Goal: Task Accomplishment & Management: Manage account settings

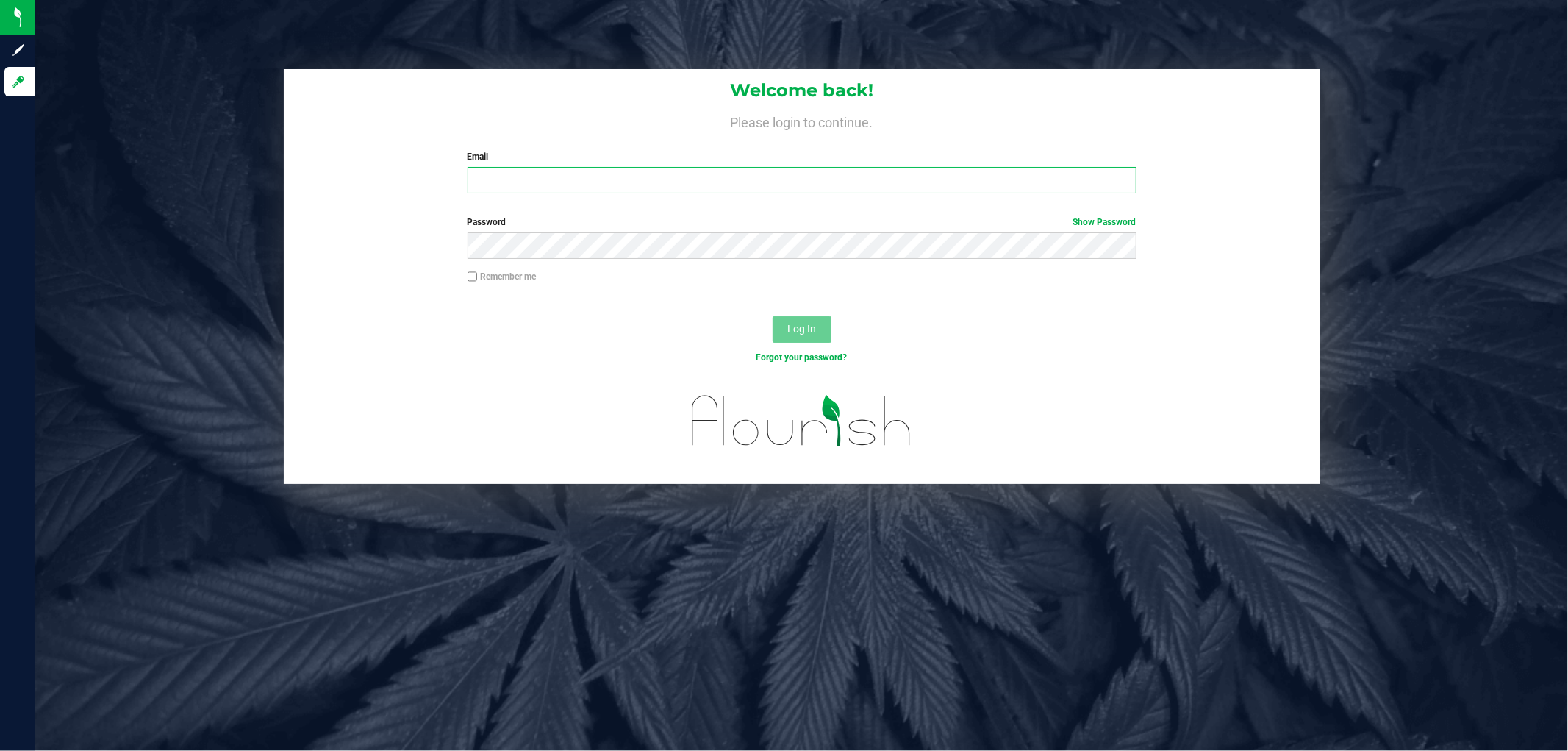
click at [586, 187] on input "Email" at bounding box center [802, 180] width 669 height 27
type input "[EMAIL_ADDRESS][DOMAIN_NAME]"
click at [773, 316] on button "Log In" at bounding box center [801, 329] width 58 height 27
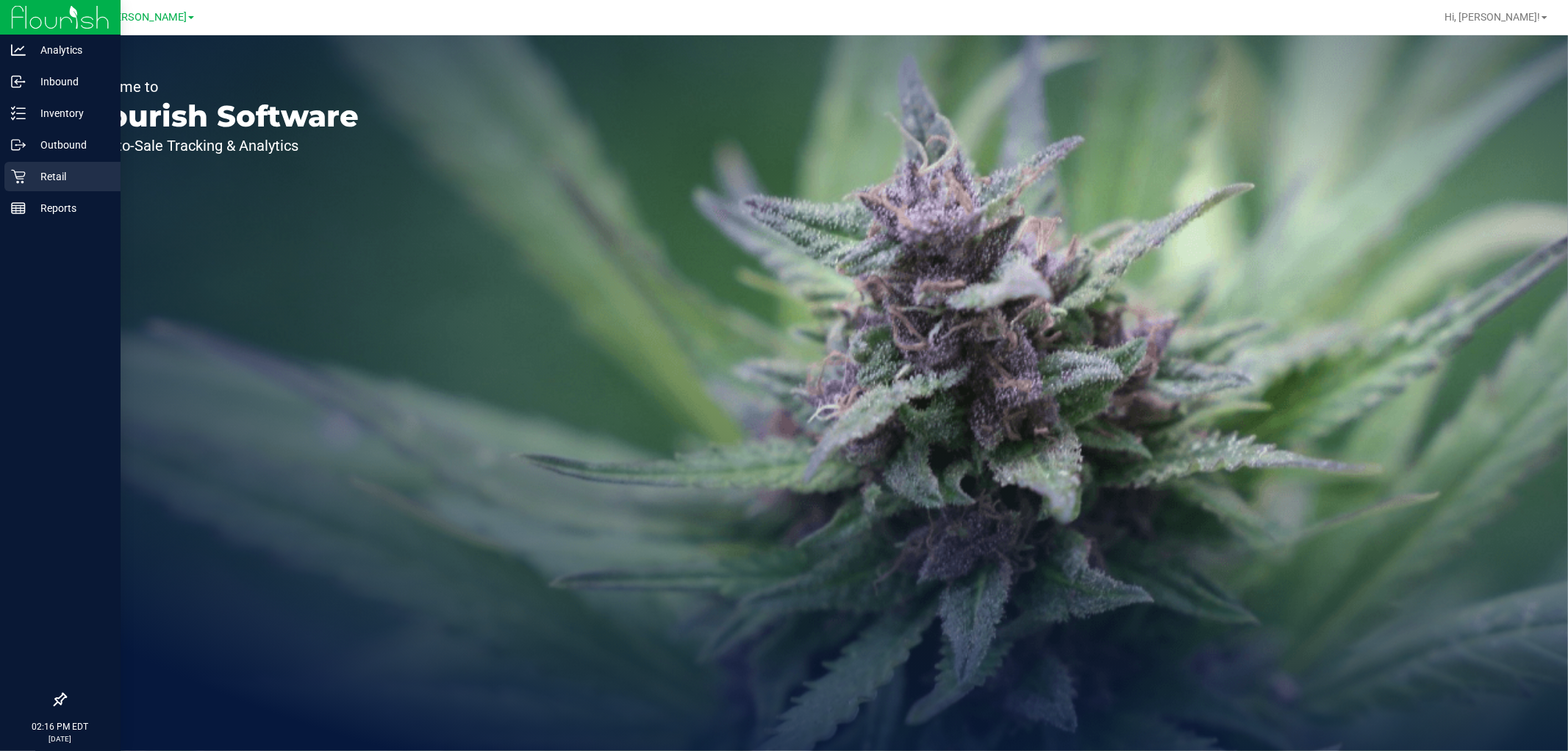
click at [52, 170] on p "Retail" at bounding box center [70, 176] width 88 height 17
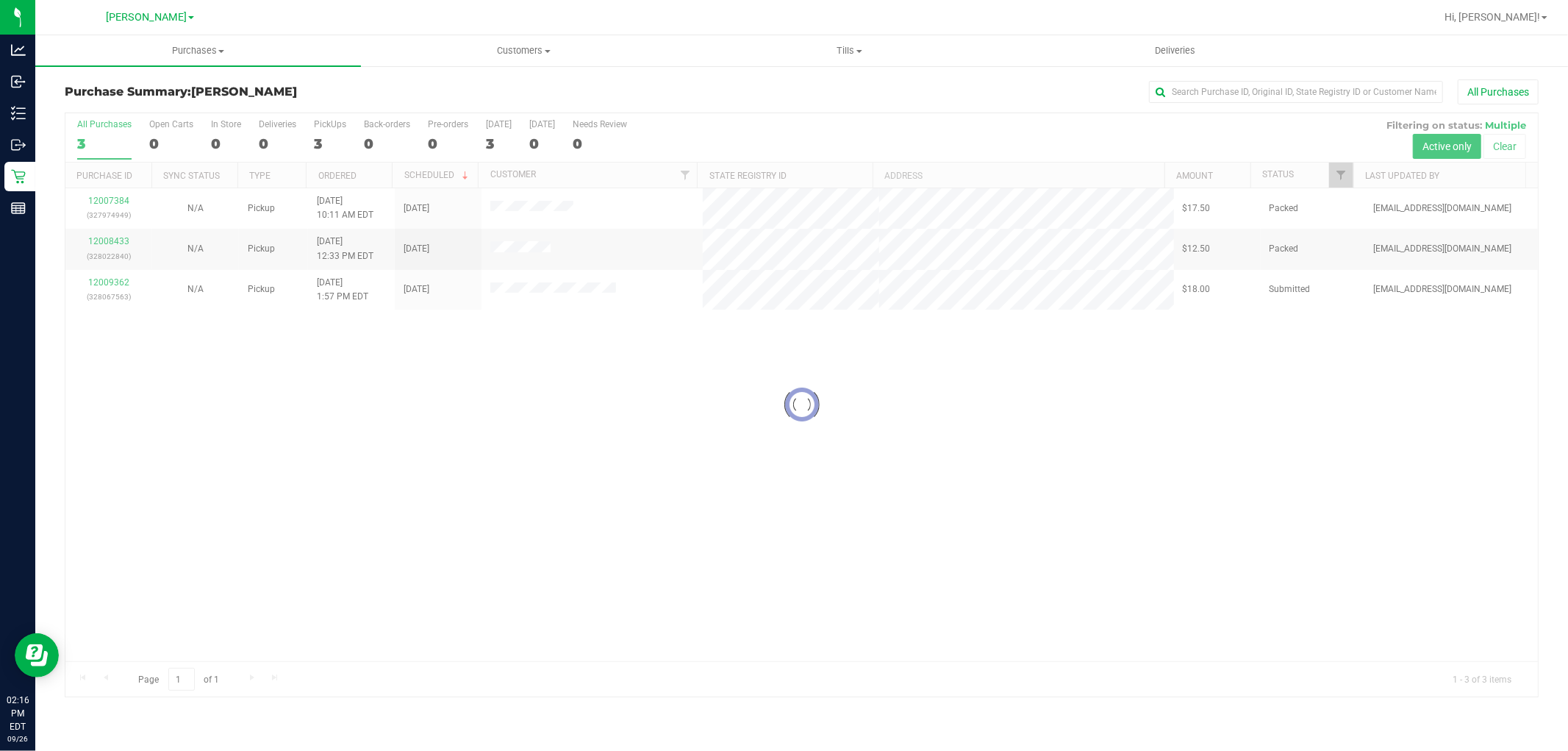
click at [555, 412] on div at bounding box center [801, 404] width 1473 height 583
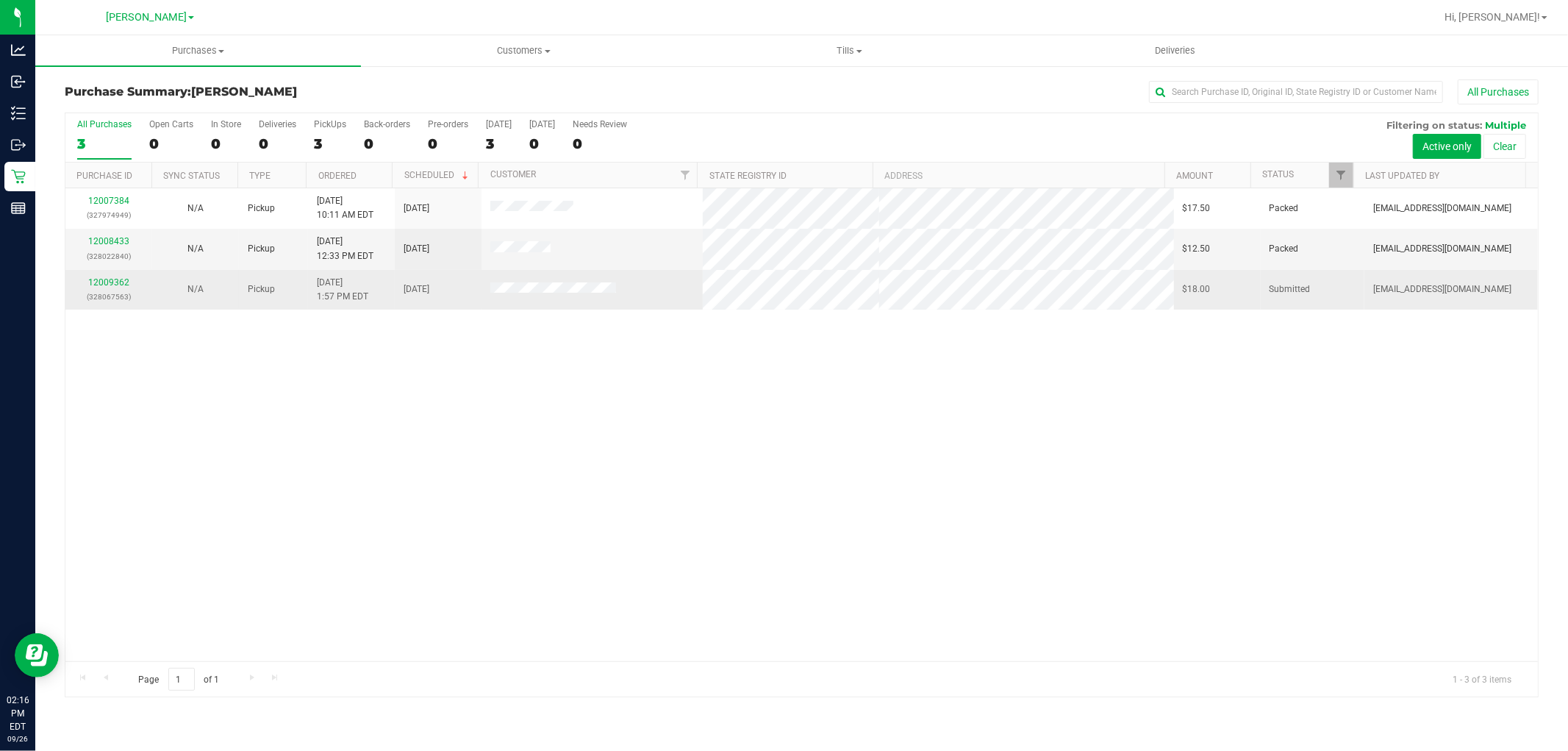
click at [107, 277] on div "12009362 (328067563)" at bounding box center [109, 290] width 69 height 28
click at [107, 278] on link "12009362" at bounding box center [109, 283] width 41 height 11
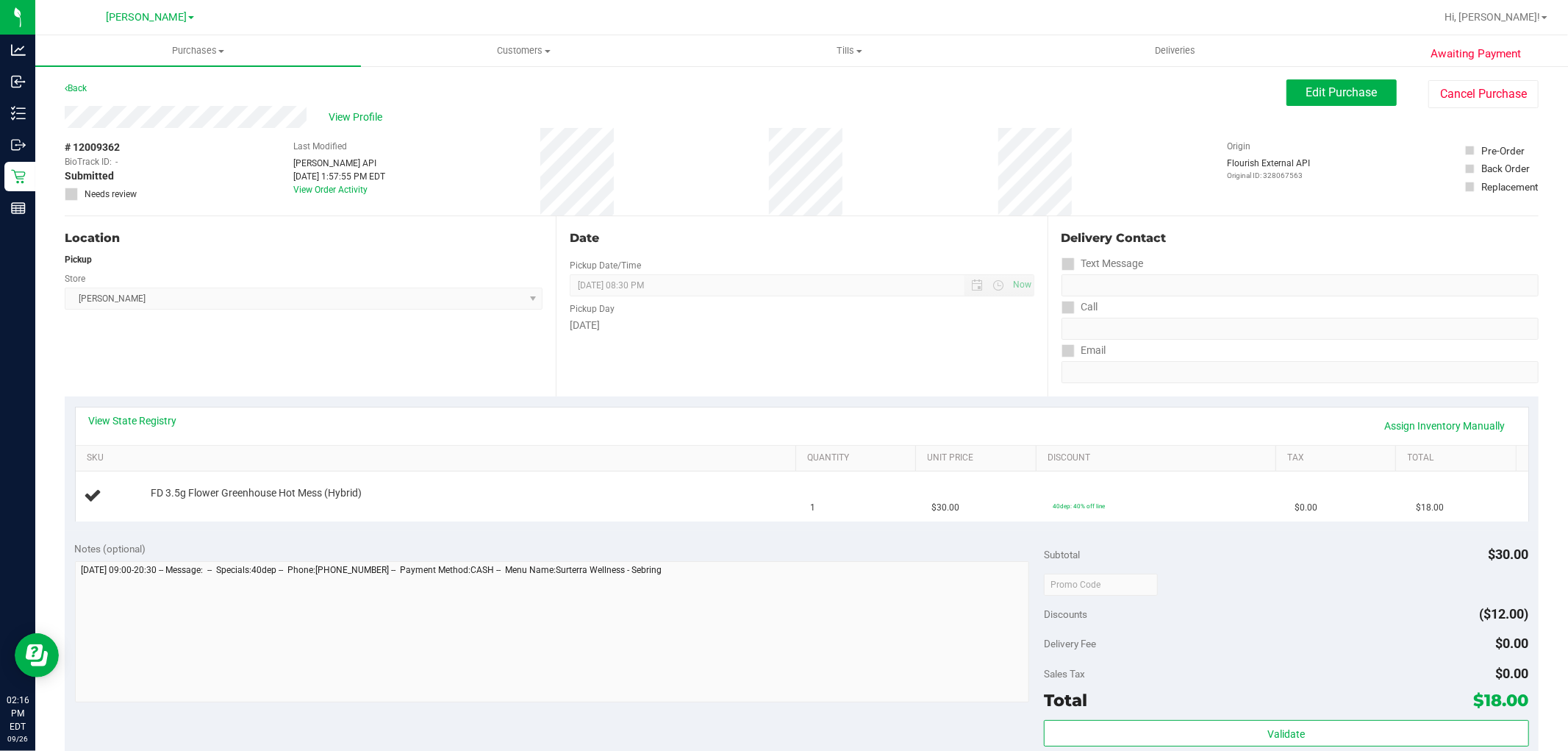
click at [421, 532] on div "Notes (optional) Subtotal $30.00 Discounts ($12.00) Delivery Fee $0.00 Sales Ta…" at bounding box center [801, 664] width 1475 height 265
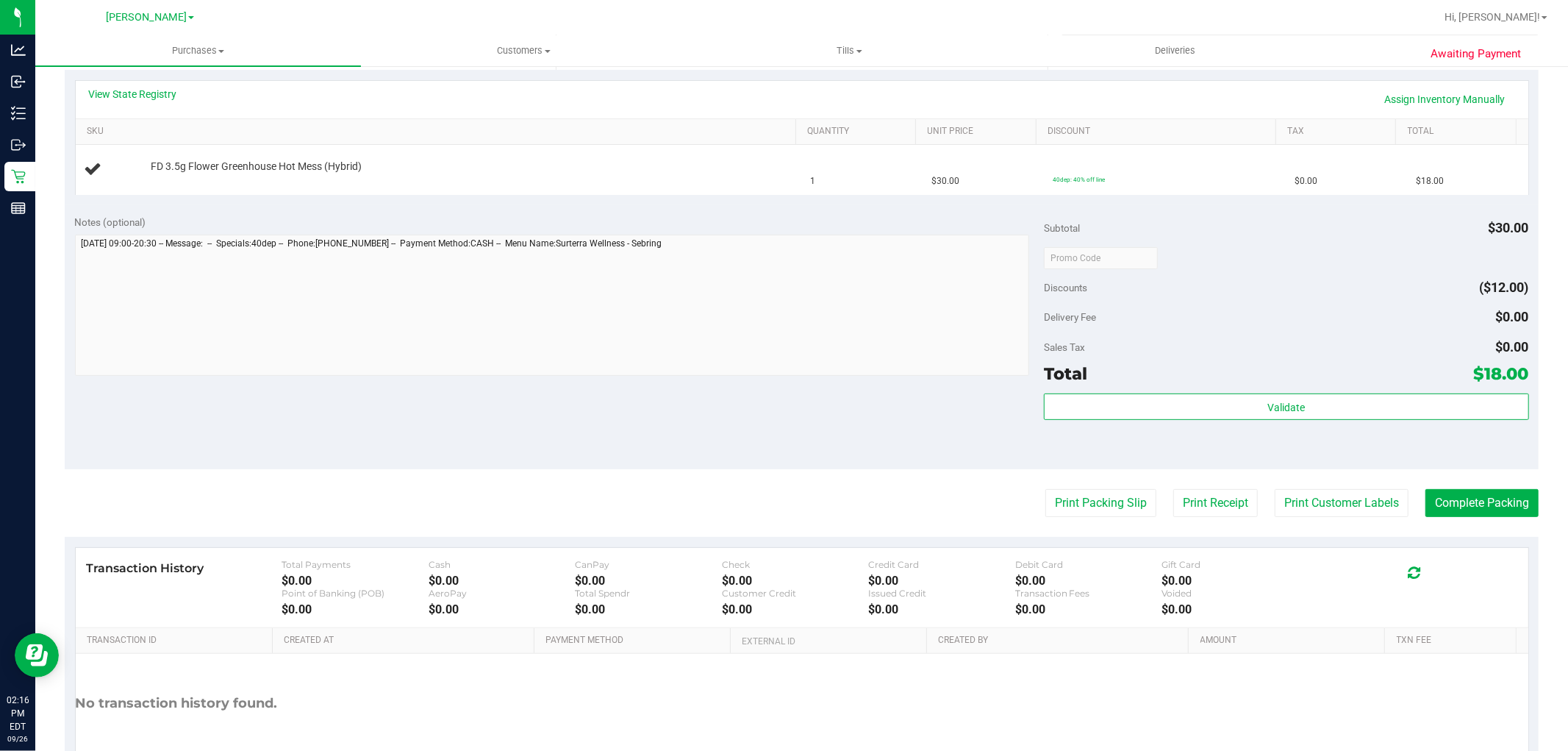
scroll to position [163, 0]
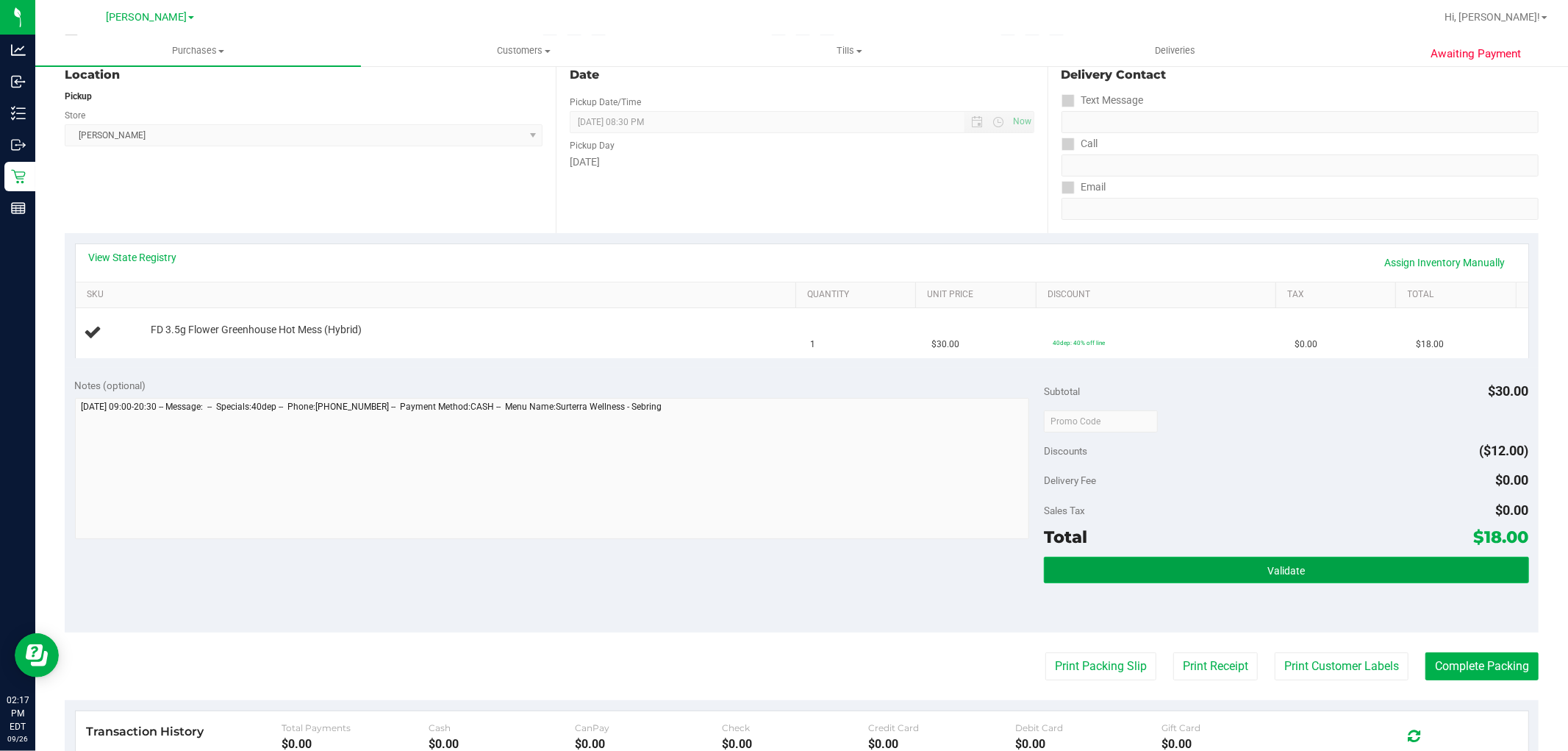
click at [1131, 572] on button "Validate" at bounding box center [1286, 570] width 485 height 27
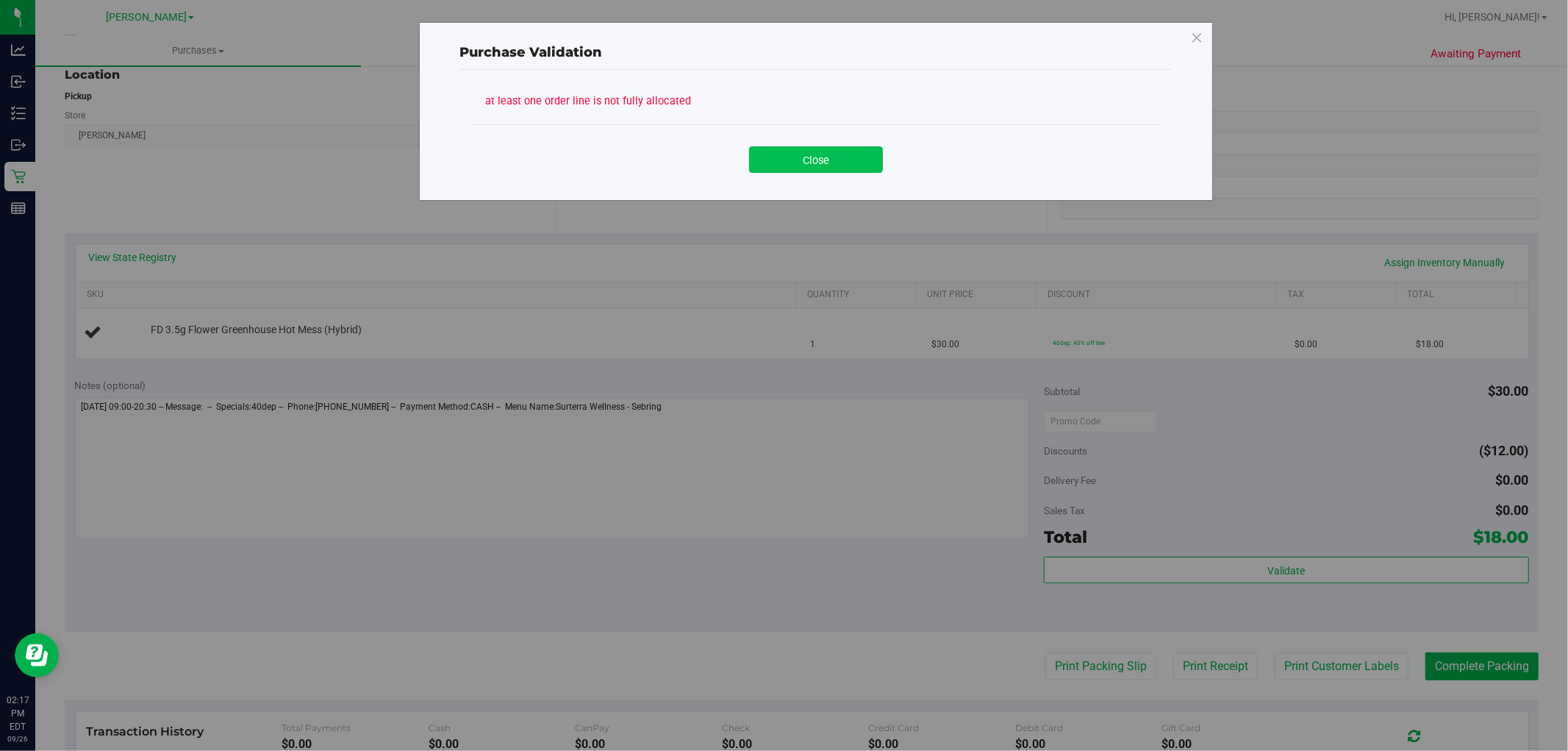
click at [812, 170] on button "Close" at bounding box center [816, 160] width 134 height 27
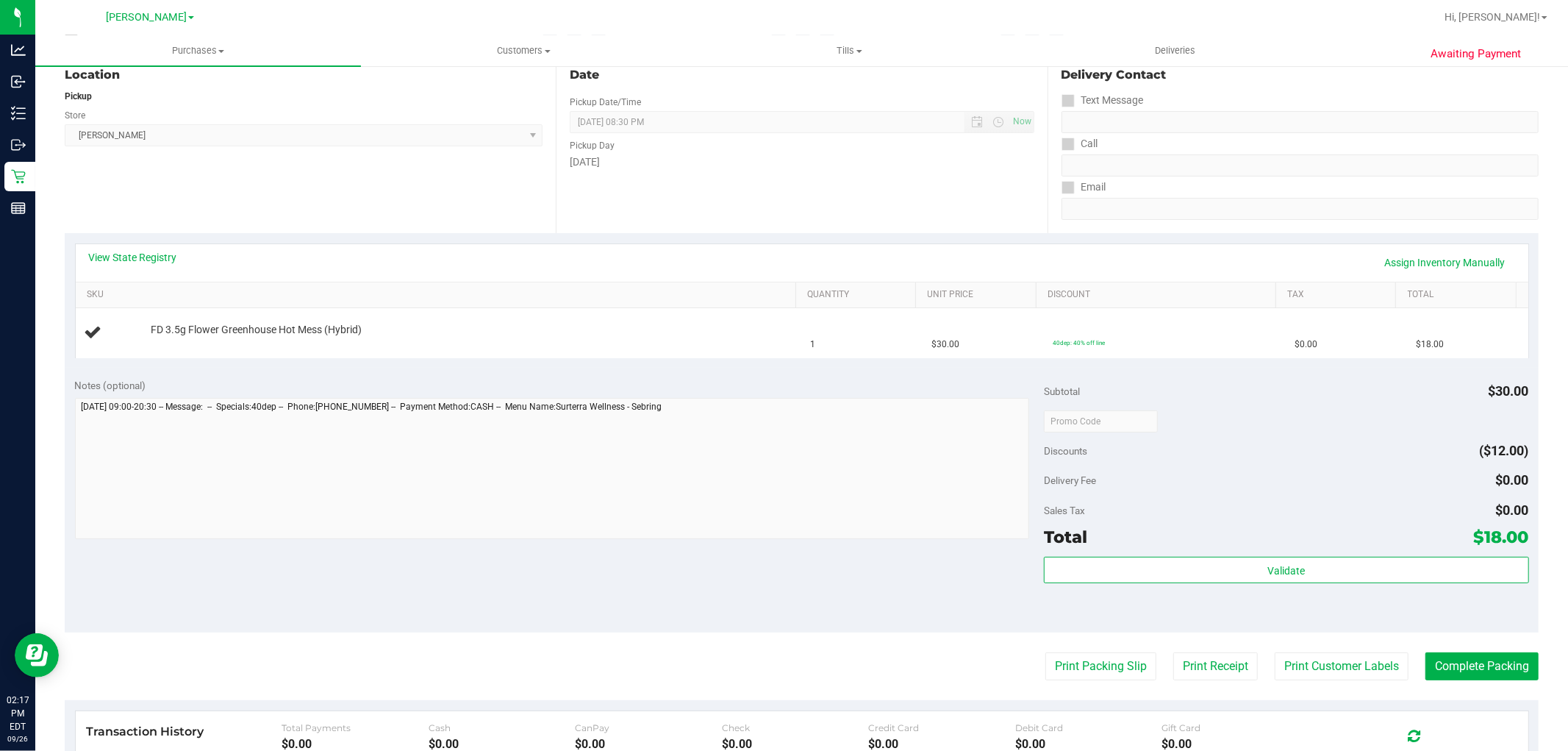
click at [756, 372] on div "Notes (optional) Subtotal $30.00 Discounts ($12.00) Delivery Fee $0.00 Sales Ta…" at bounding box center [801, 500] width 1475 height 265
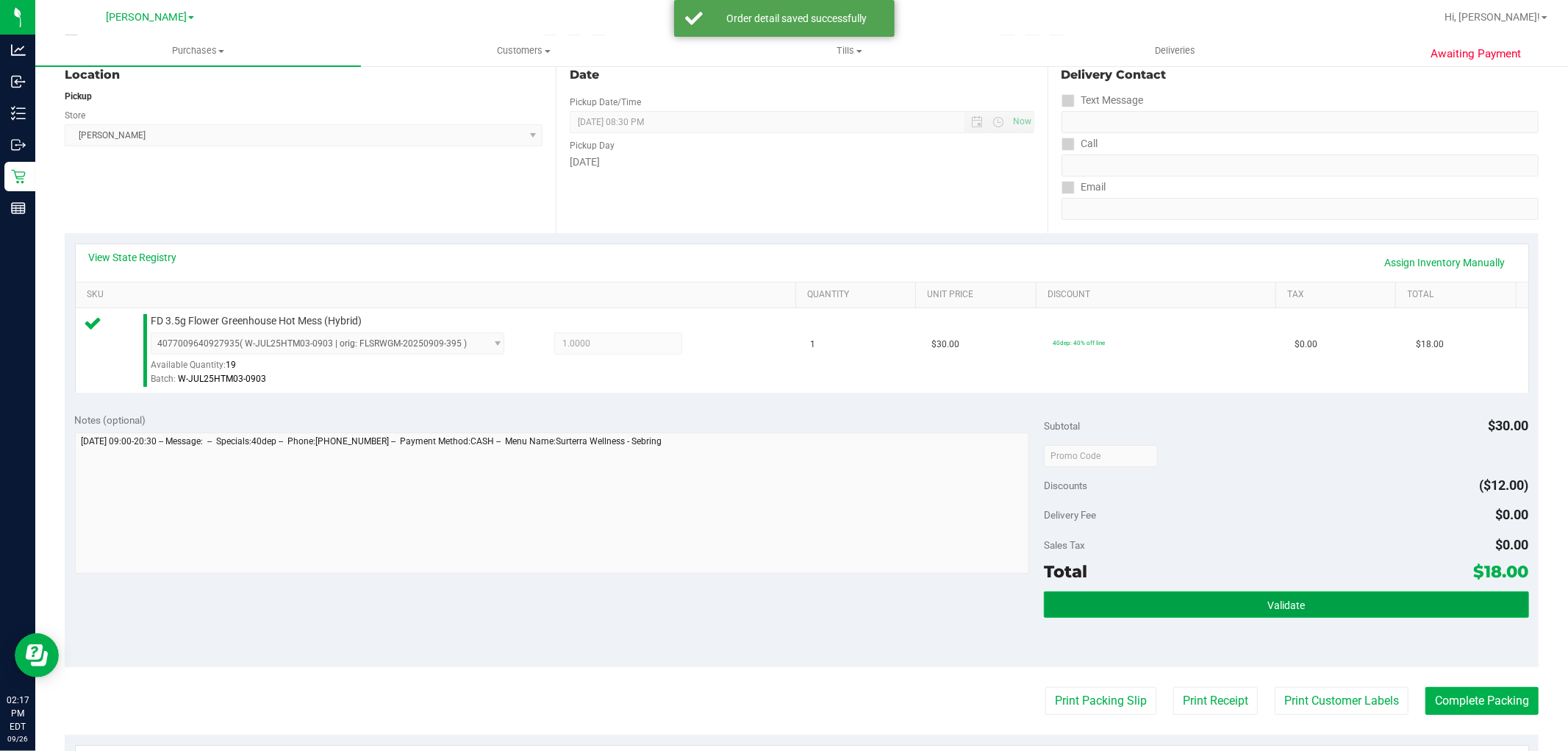
click at [1268, 607] on span "Validate" at bounding box center [1286, 605] width 37 height 11
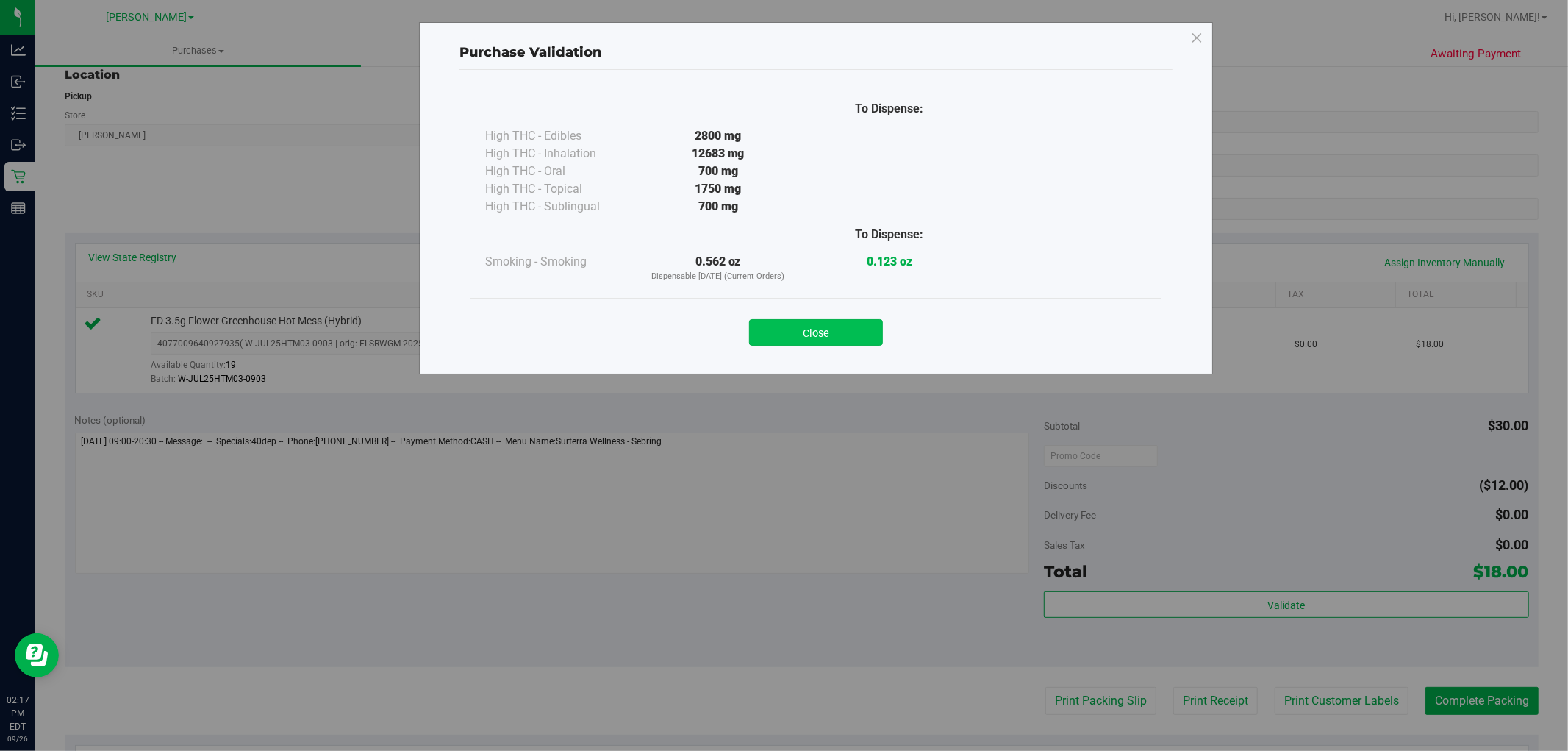
click at [850, 331] on button "Close" at bounding box center [816, 332] width 134 height 27
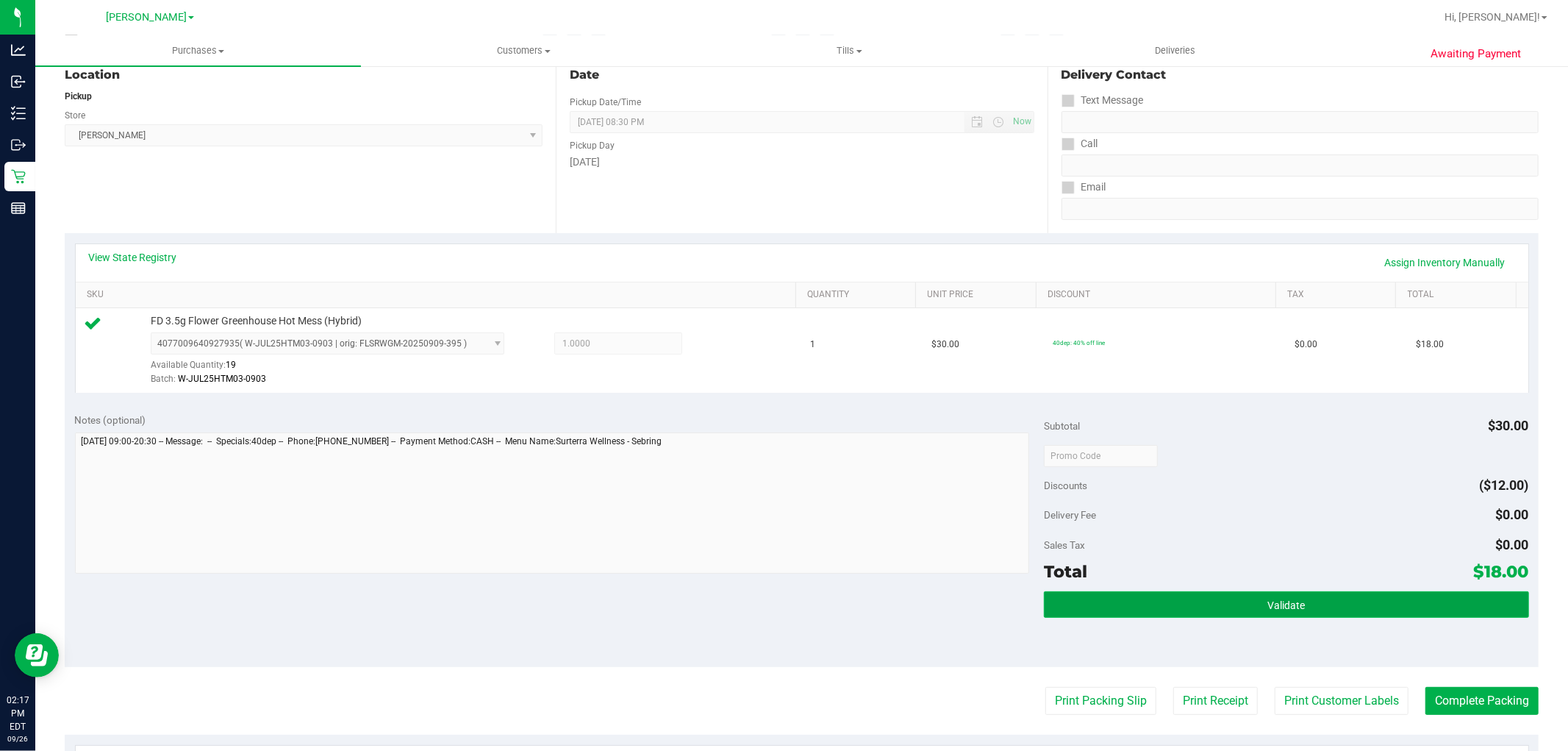
click at [1150, 605] on button "Validate" at bounding box center [1286, 604] width 485 height 27
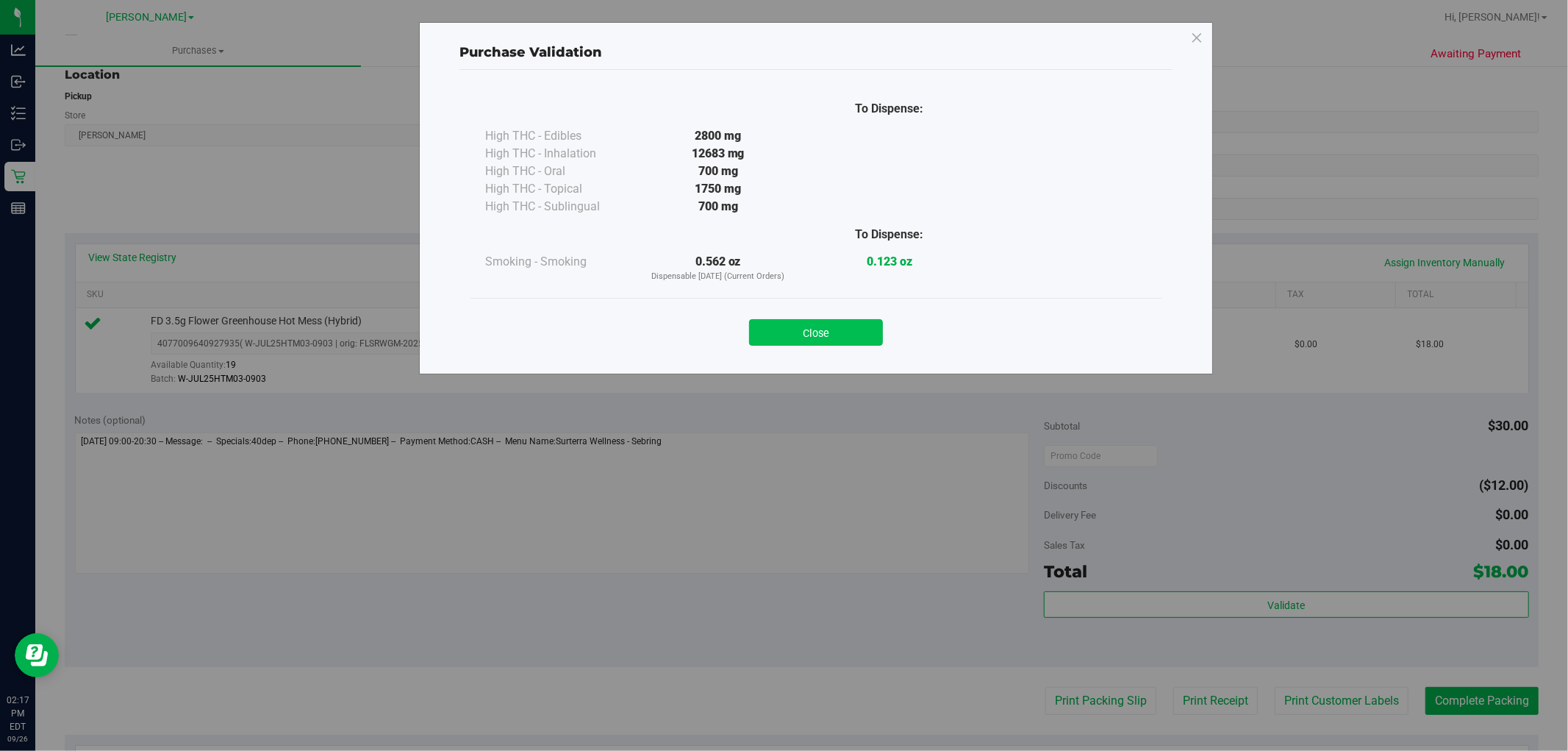
click at [875, 328] on button "Close" at bounding box center [816, 332] width 134 height 27
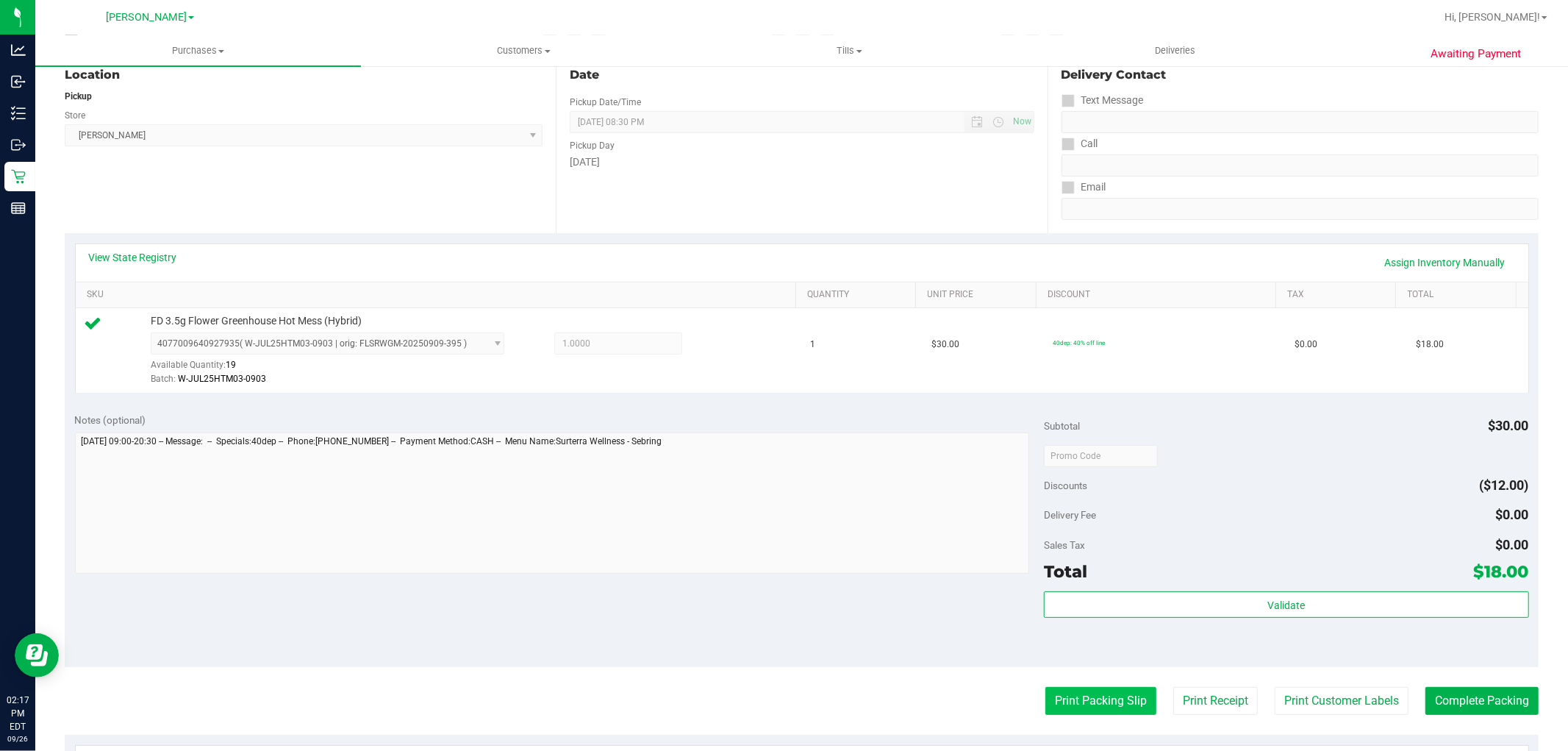
click at [1047, 702] on button "Print Packing Slip" at bounding box center [1101, 701] width 111 height 28
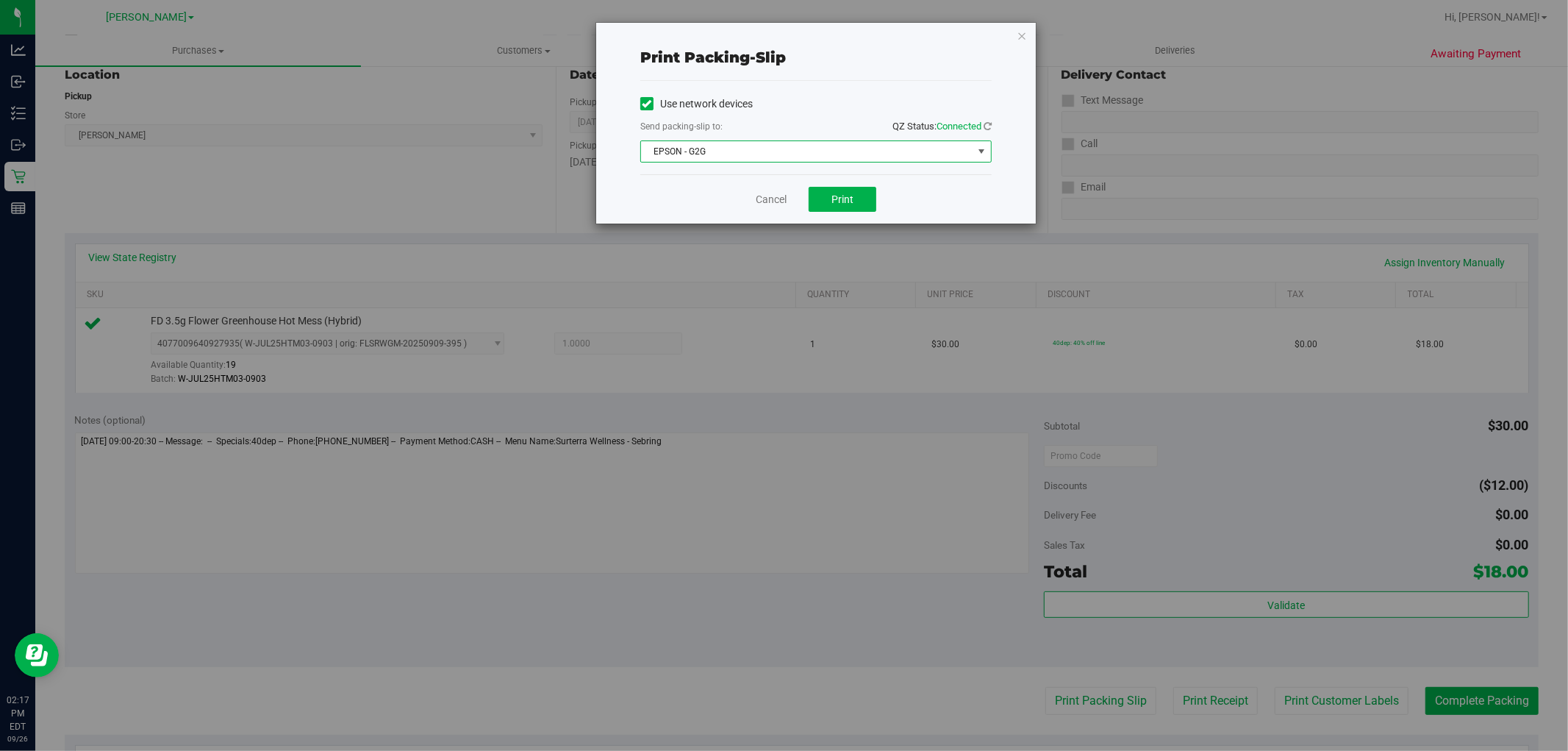
click at [861, 148] on span "EPSON - G2G" at bounding box center [807, 151] width 331 height 21
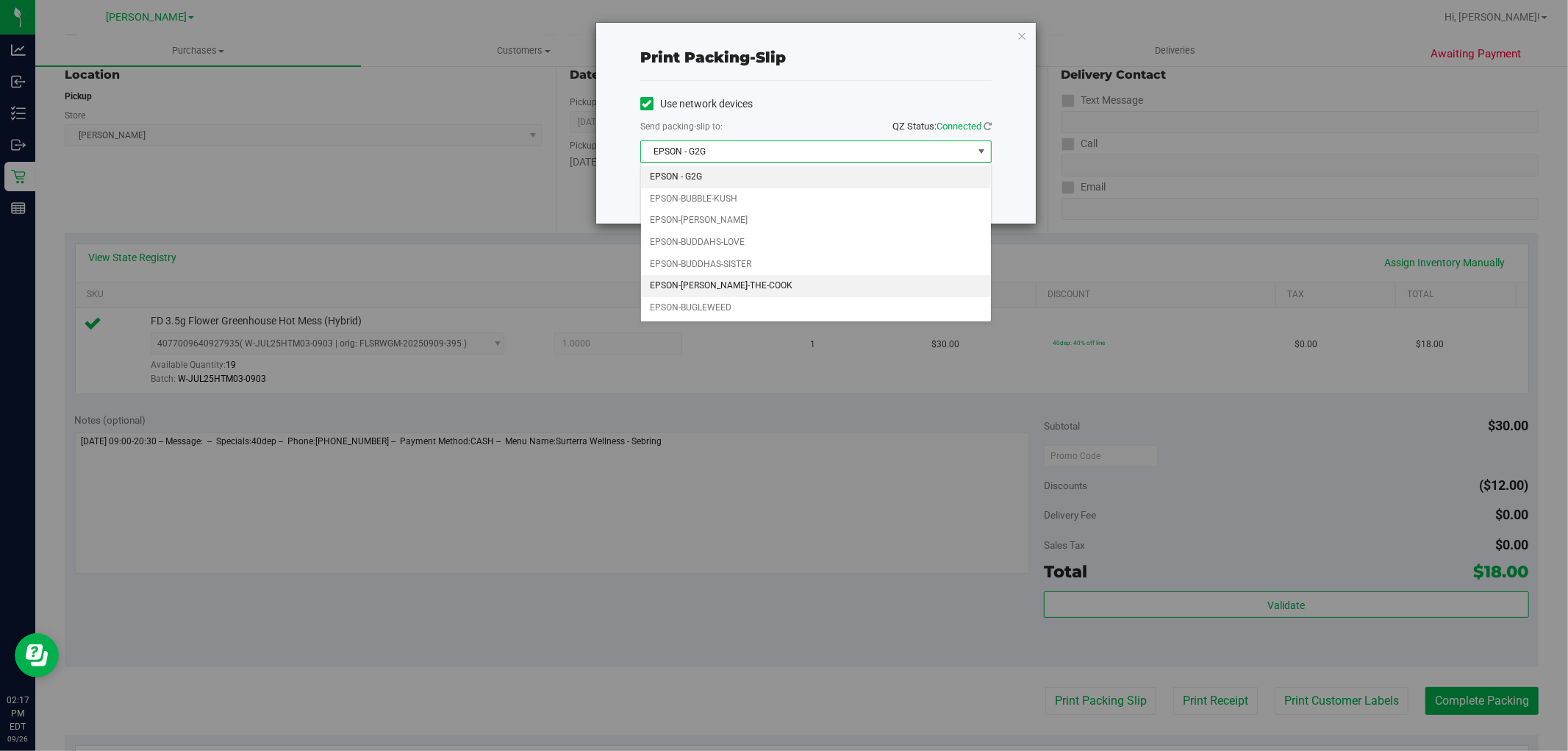
click at [719, 278] on li "EPSON-[PERSON_NAME]-THE-COOK" at bounding box center [816, 286] width 350 height 22
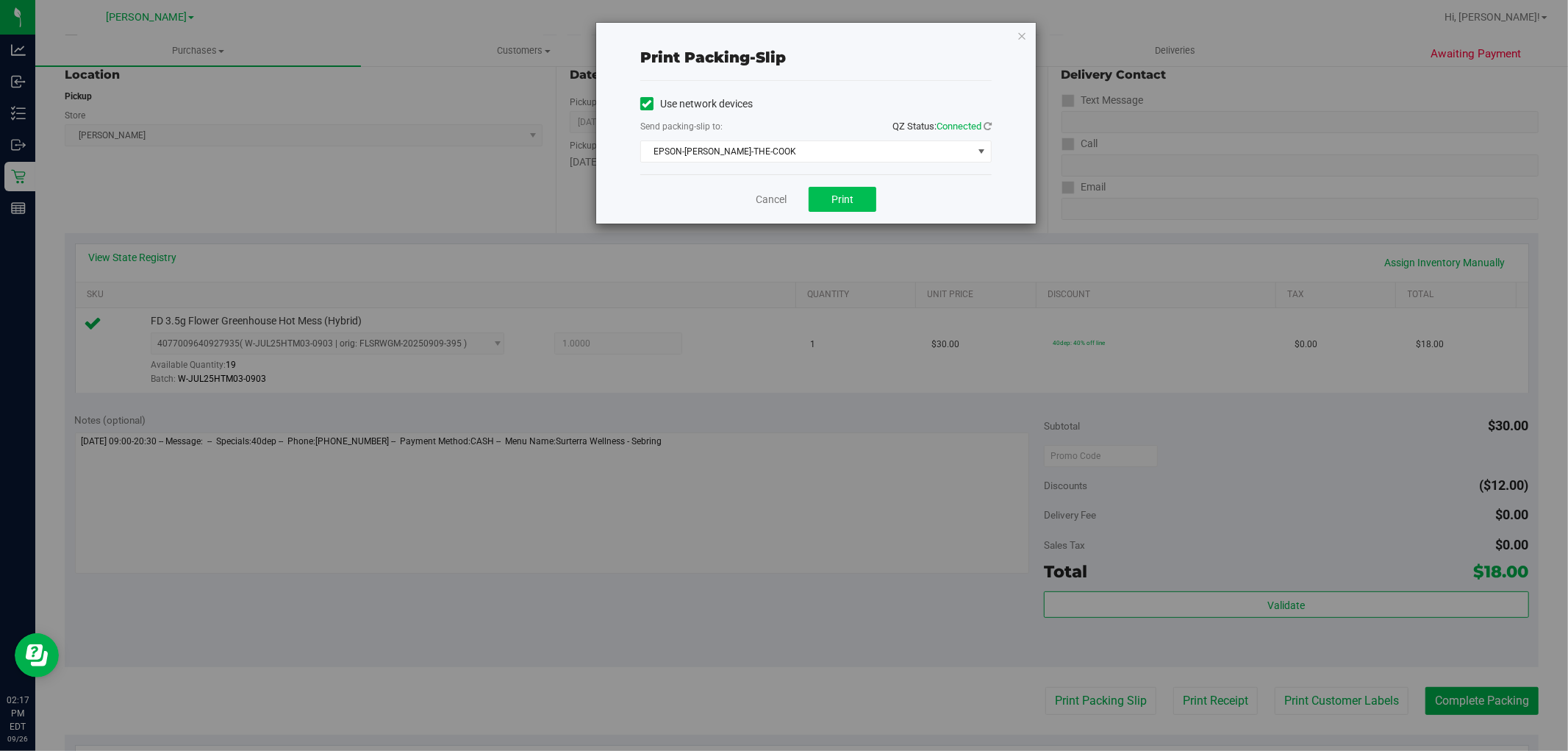
drag, startPoint x: 692, startPoint y: 200, endPoint x: 841, endPoint y: 208, distance: 149.2
click at [707, 203] on div "Cancel Print" at bounding box center [816, 198] width 352 height 49
click at [853, 209] on button "Print" at bounding box center [842, 199] width 68 height 25
click at [760, 195] on link "Cancel" at bounding box center [771, 200] width 31 height 15
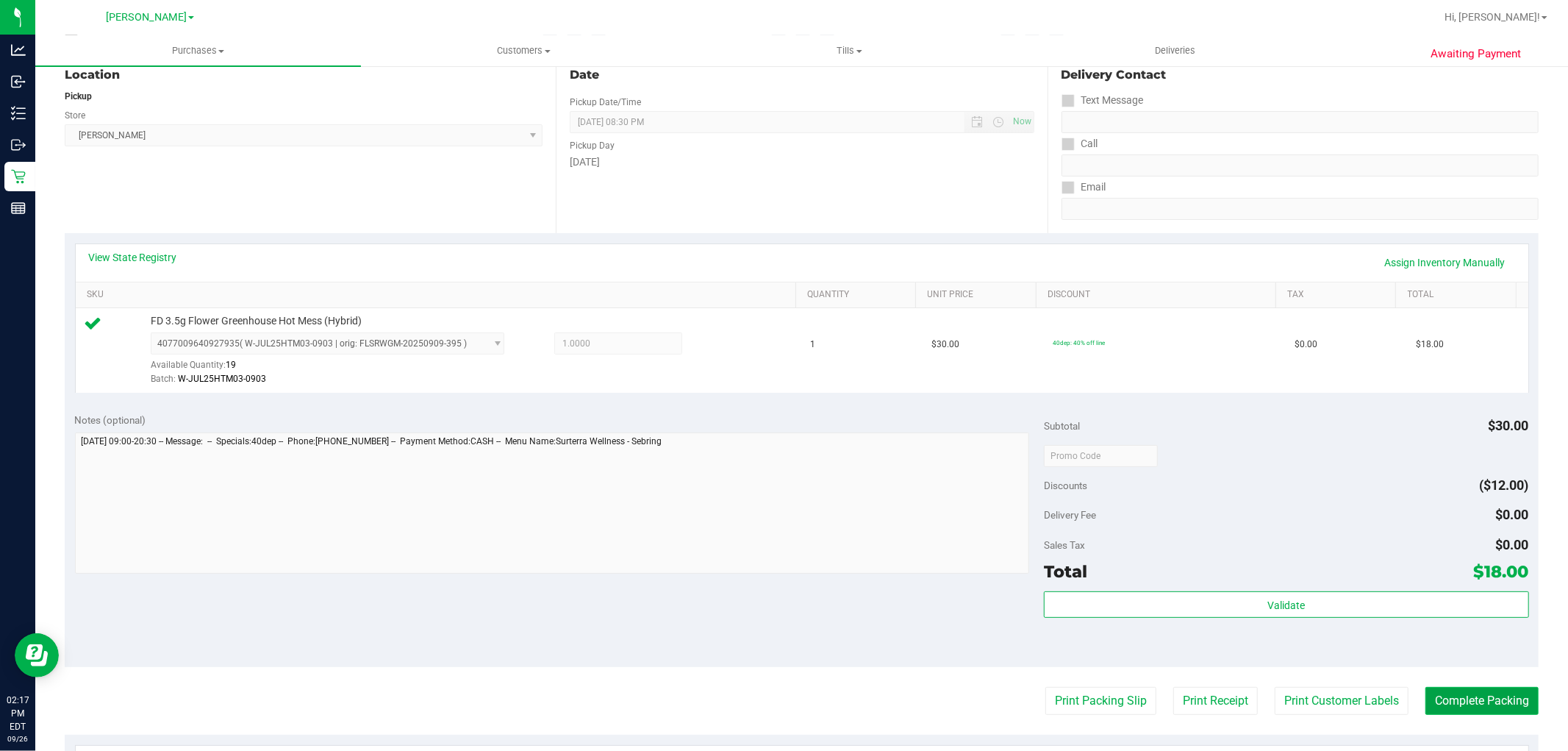
click at [1437, 692] on button "Complete Packing" at bounding box center [1482, 701] width 113 height 28
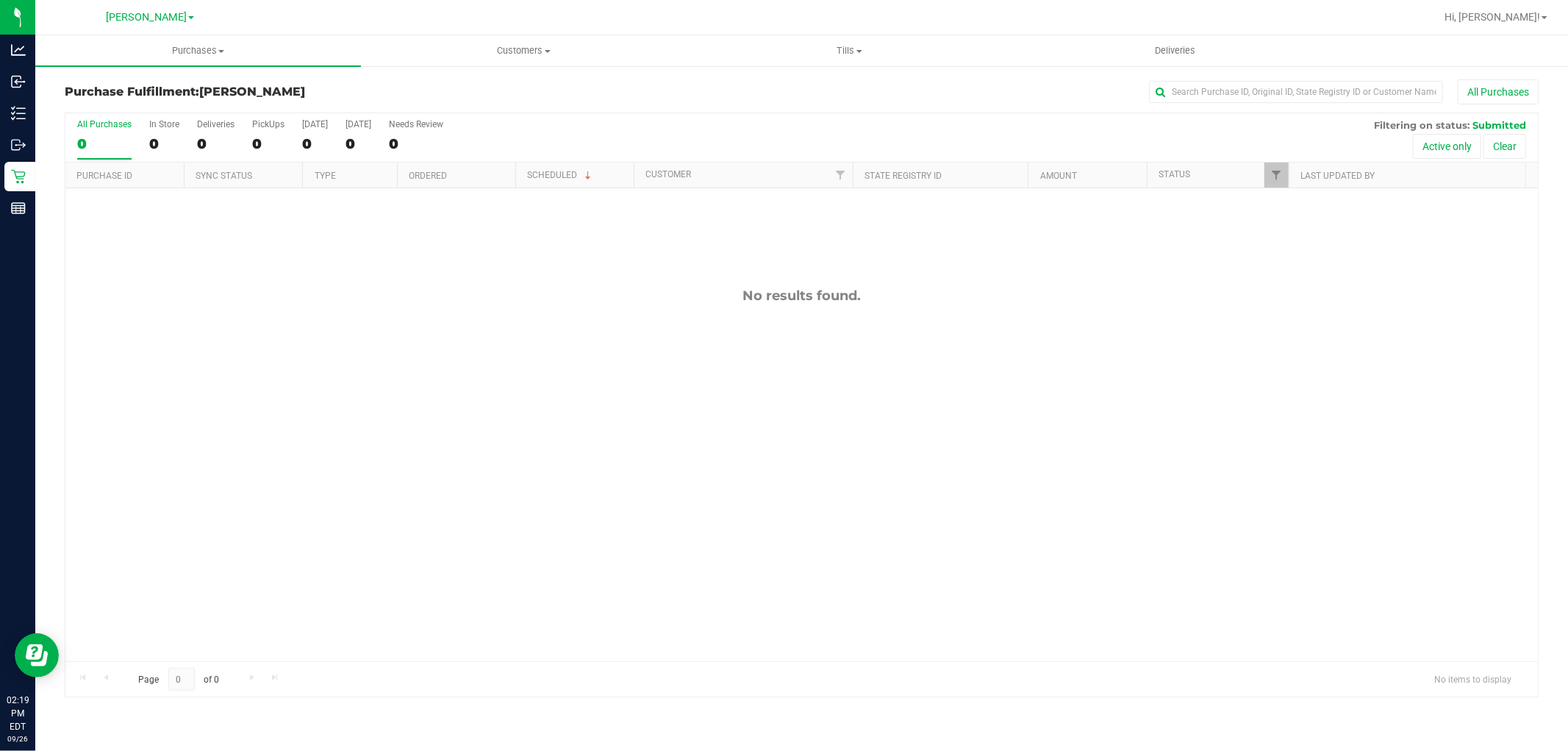
click at [1027, 517] on div "No results found." at bounding box center [801, 474] width 1473 height 572
